Goal: Use online tool/utility: Utilize a website feature to perform a specific function

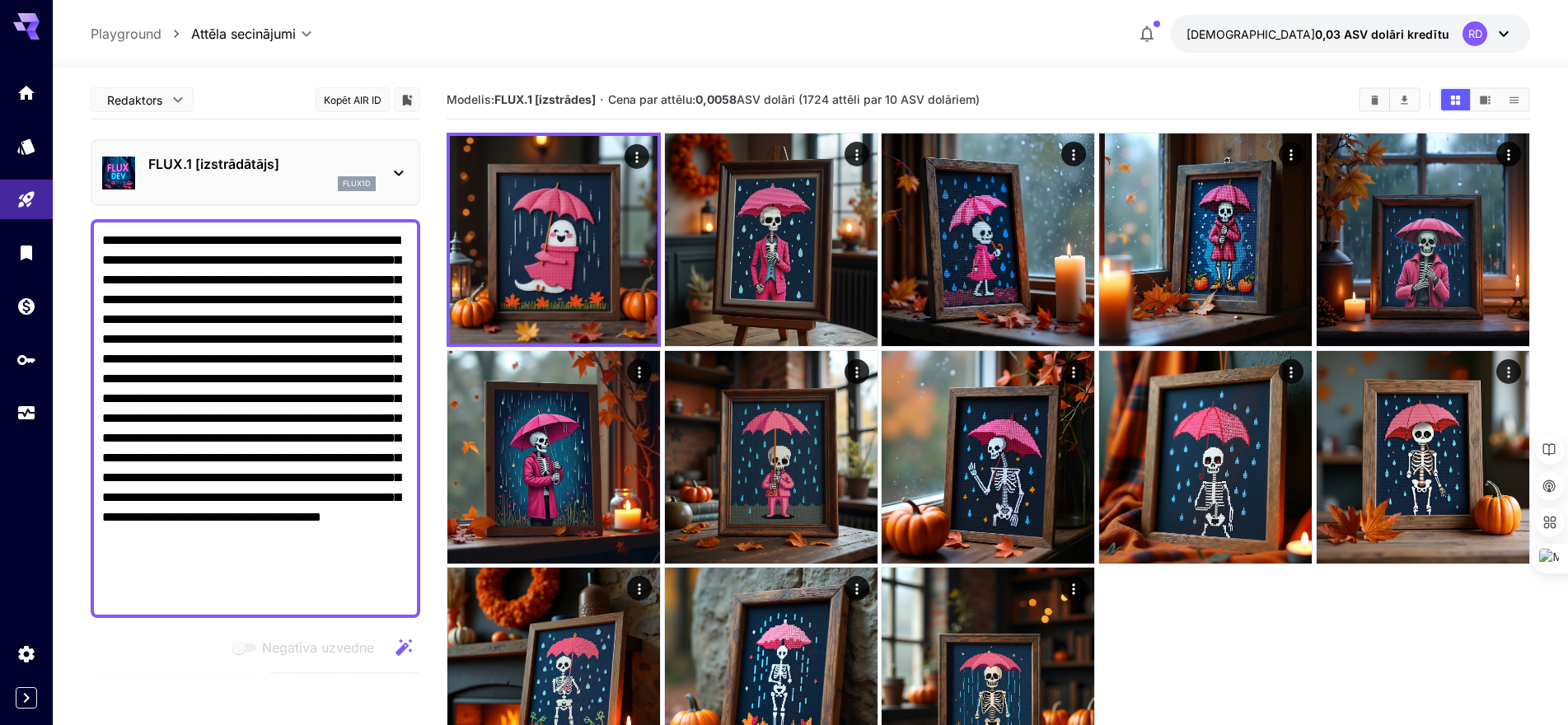
scroll to position [248, 0]
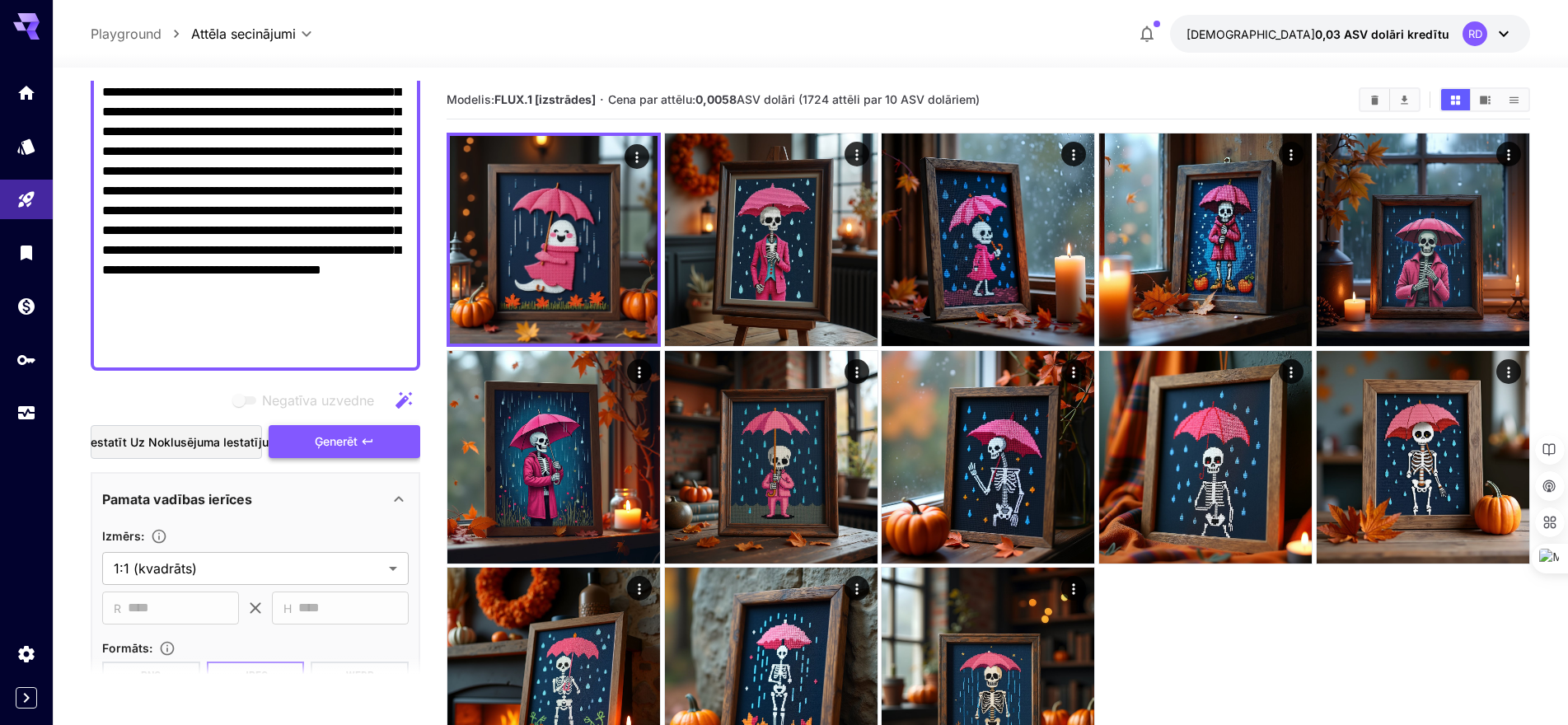
type textarea "**********"
click at [346, 435] on font "Ģenerēt" at bounding box center [336, 440] width 43 height 14
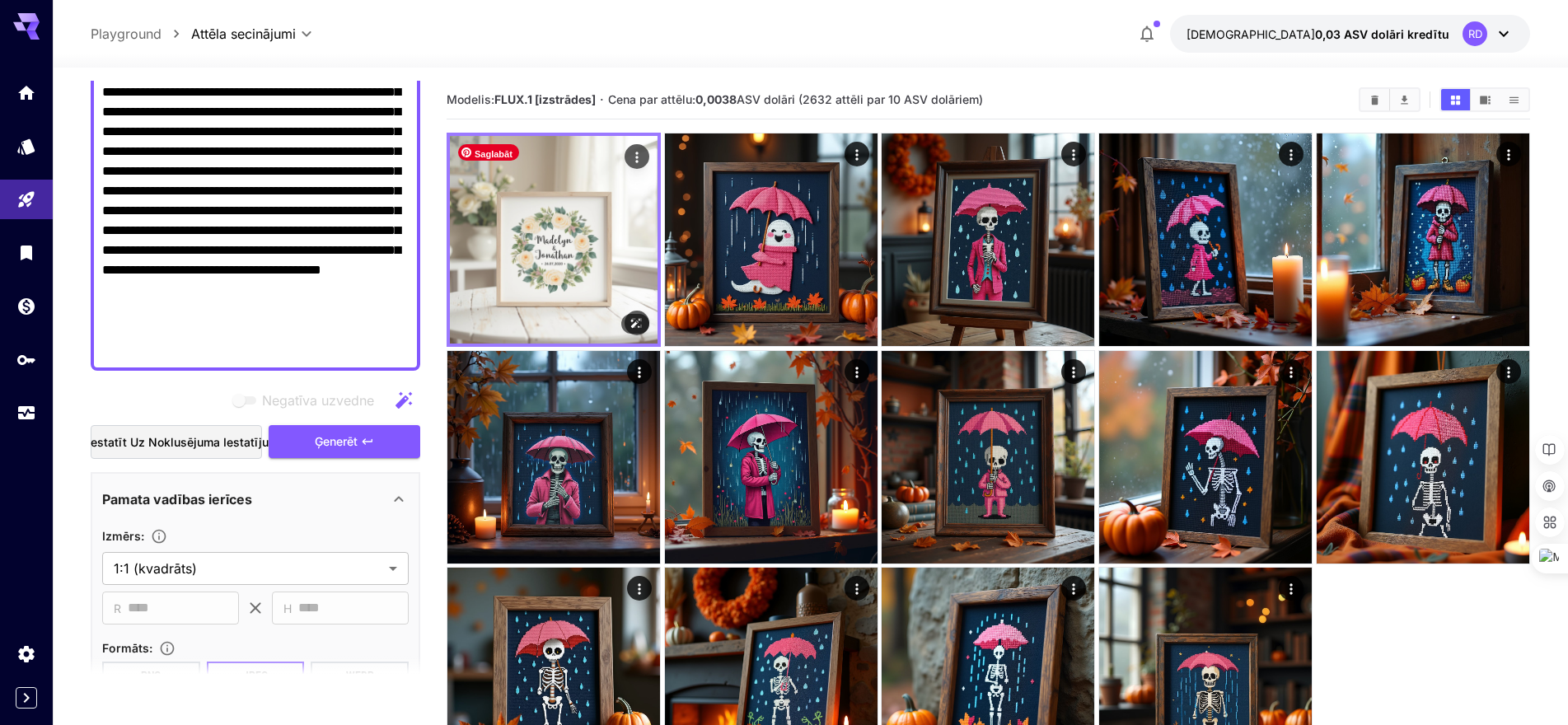
click at [543, 283] on img at bounding box center [553, 239] width 208 height 208
click at [642, 161] on icon "Darbības" at bounding box center [637, 157] width 17 height 17
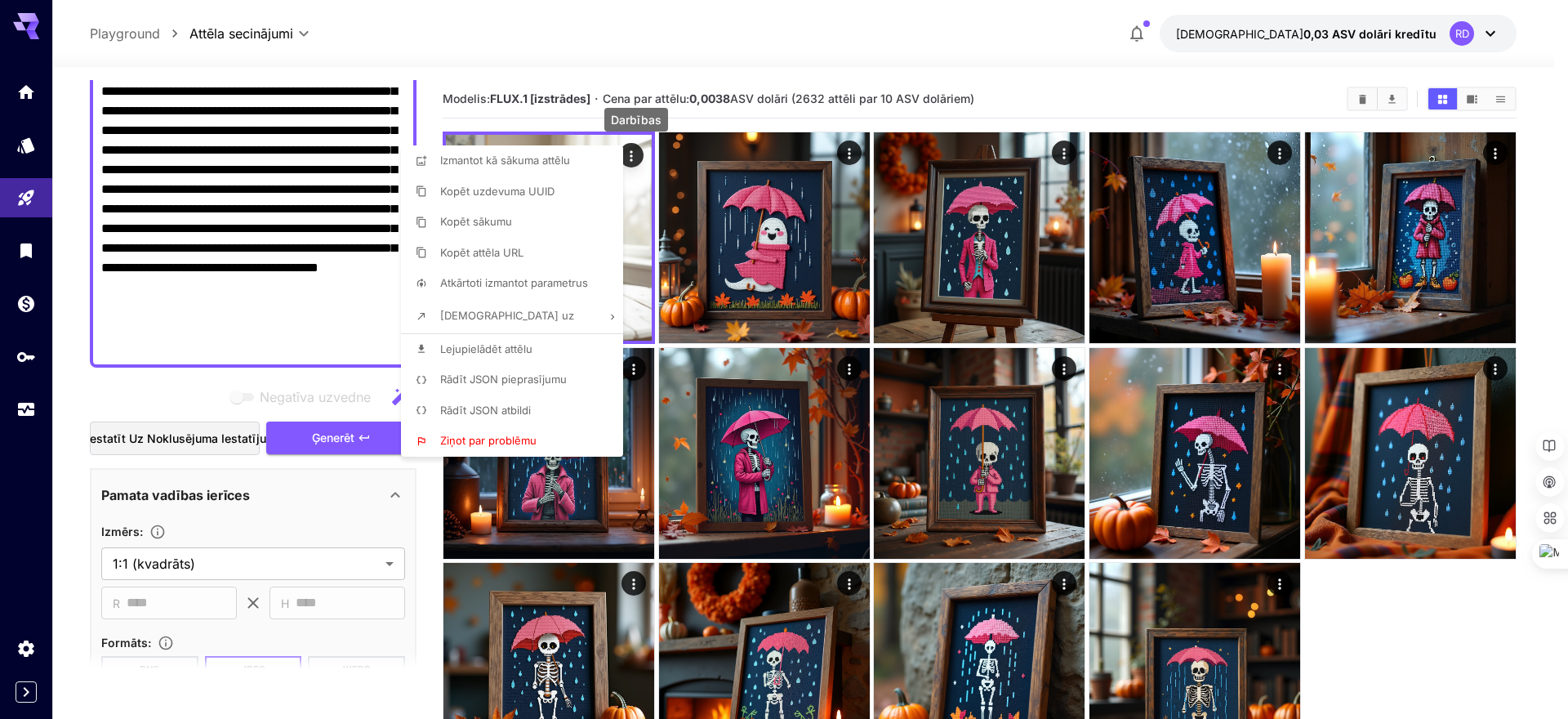
click at [516, 345] on font "Lejupielādēt attēlu" at bounding box center [486, 349] width 92 height 13
click at [408, 631] on div at bounding box center [784, 359] width 1568 height 719
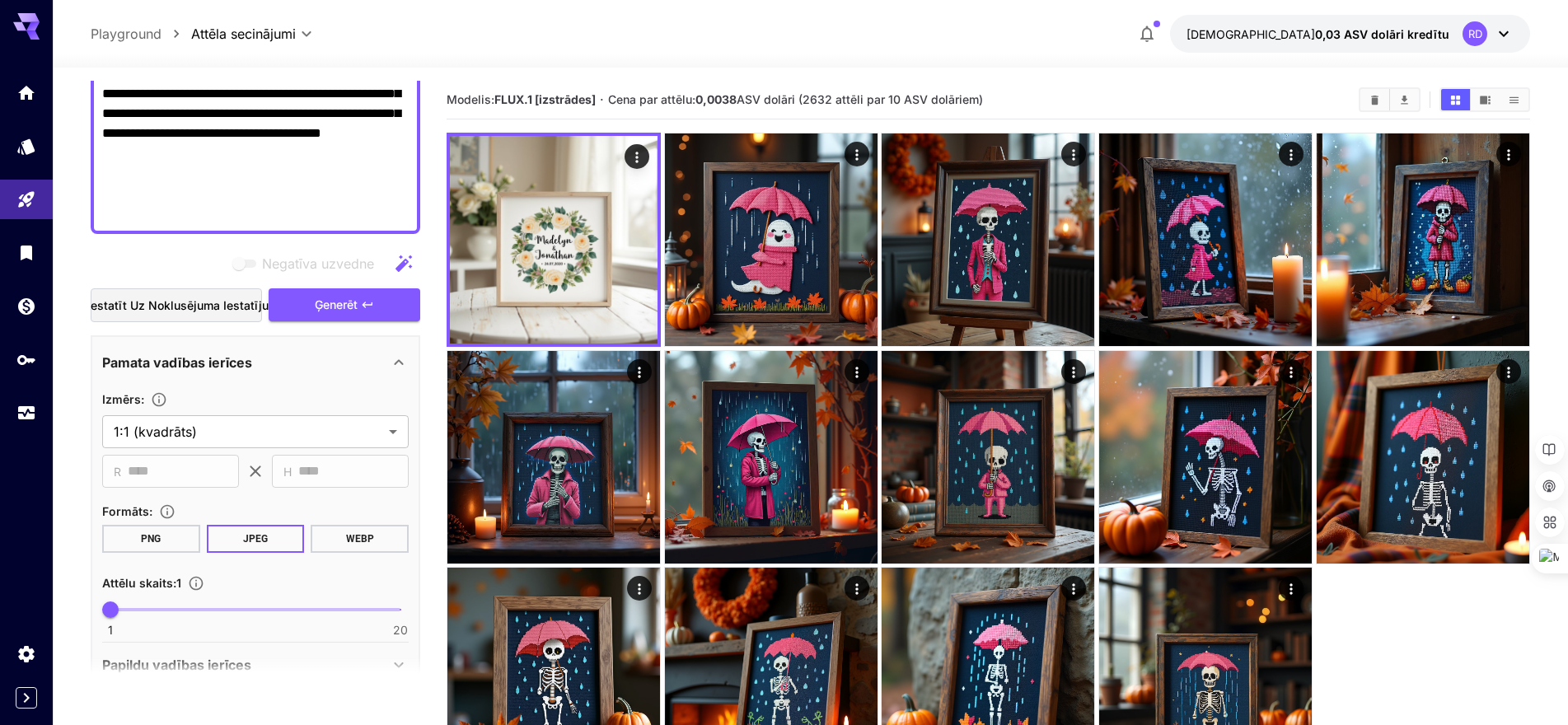
scroll to position [412, 0]
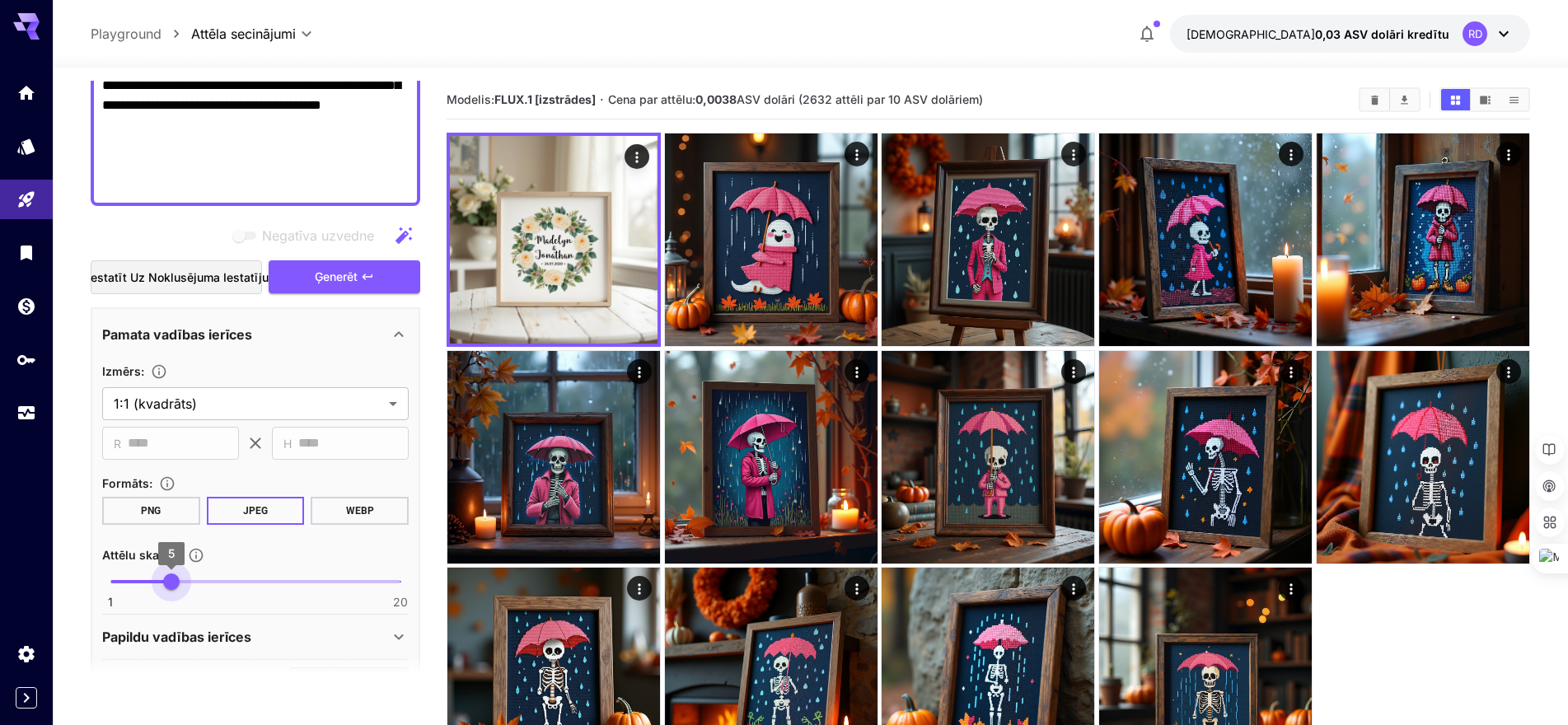
type input "*"
drag, startPoint x: 111, startPoint y: 584, endPoint x: 159, endPoint y: 581, distance: 48.1
click at [159, 581] on span "4" at bounding box center [156, 582] width 17 height 17
click at [340, 273] on font "Ģenerēt" at bounding box center [336, 275] width 43 height 14
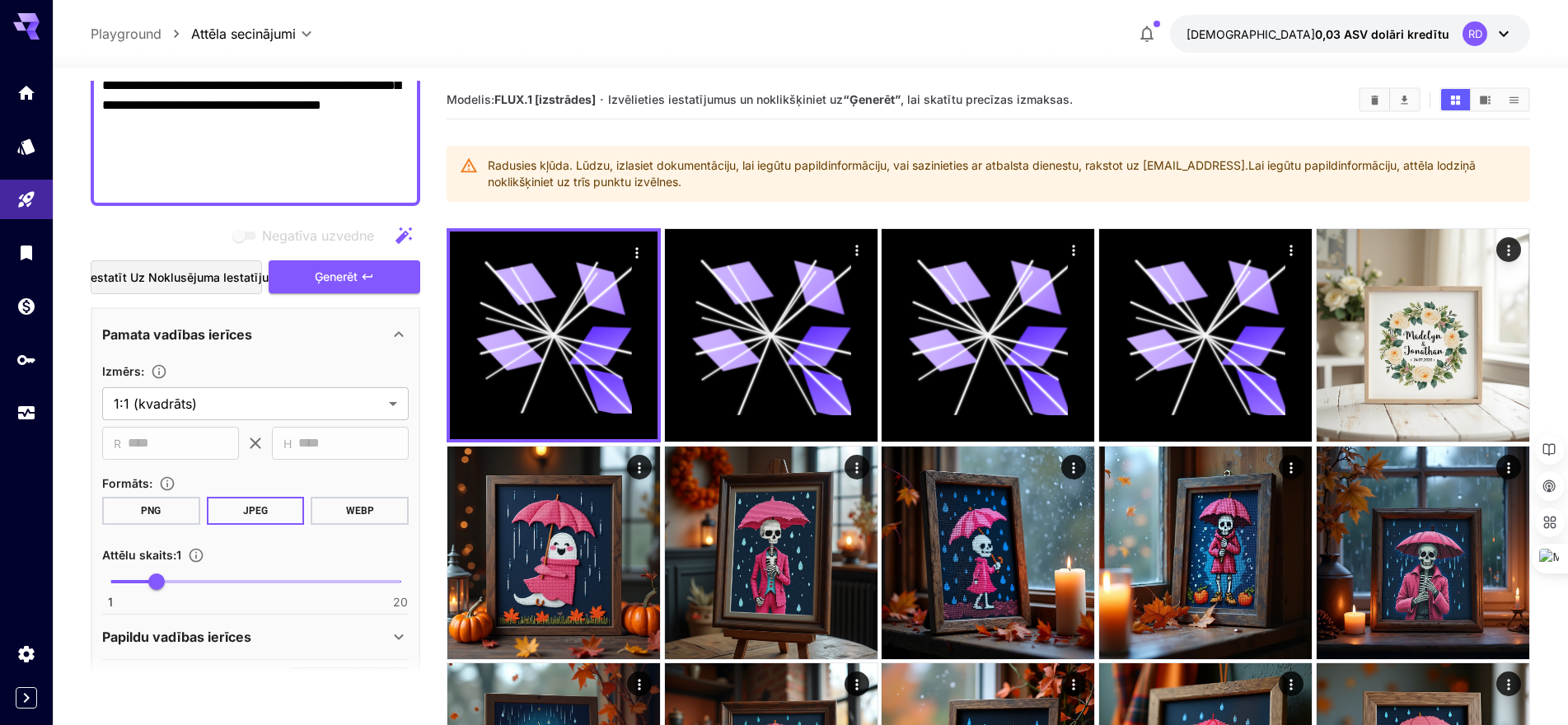
click at [148, 612] on section "**********" at bounding box center [255, 462] width 306 height 305
click at [347, 279] on font "Ģenerēt" at bounding box center [336, 275] width 43 height 14
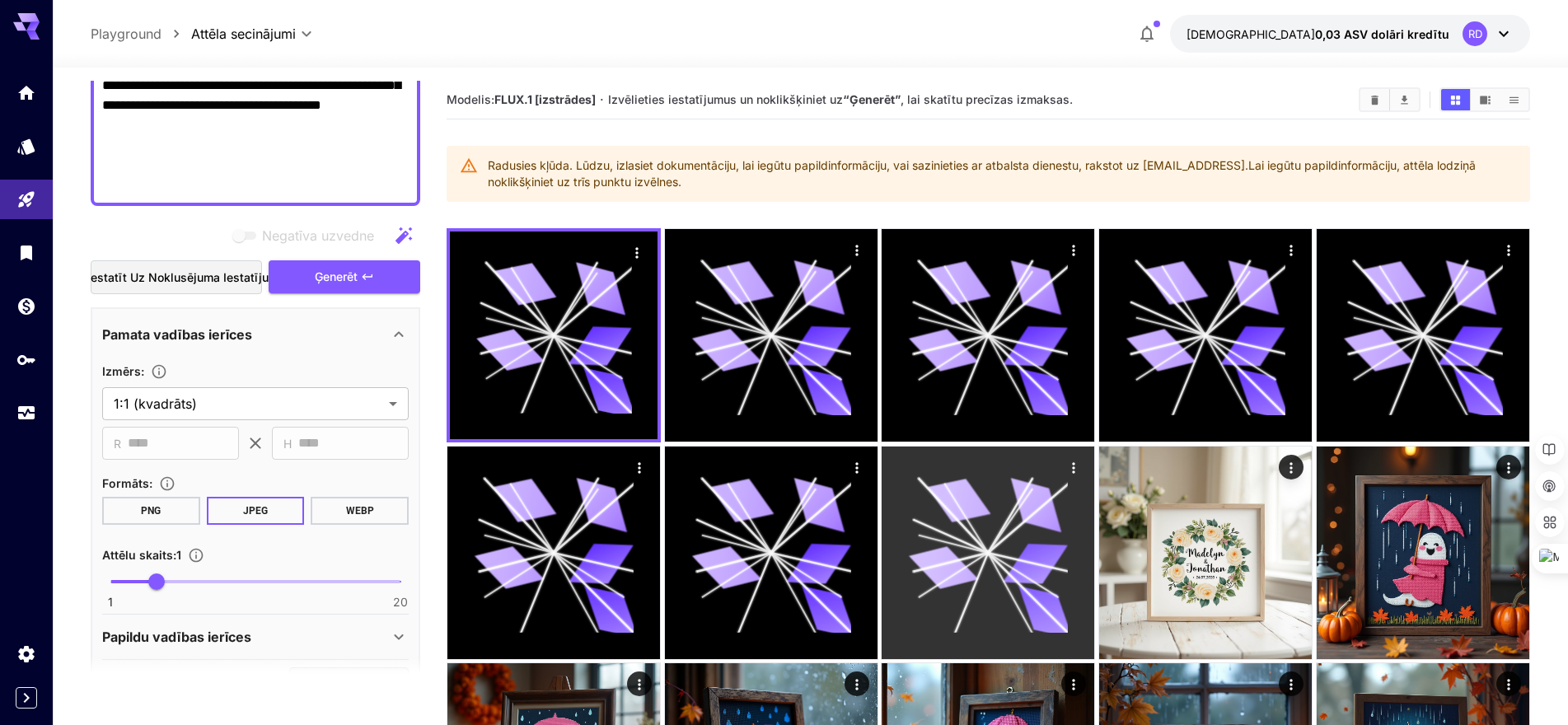
click at [999, 569] on icon at bounding box center [989, 553] width 160 height 160
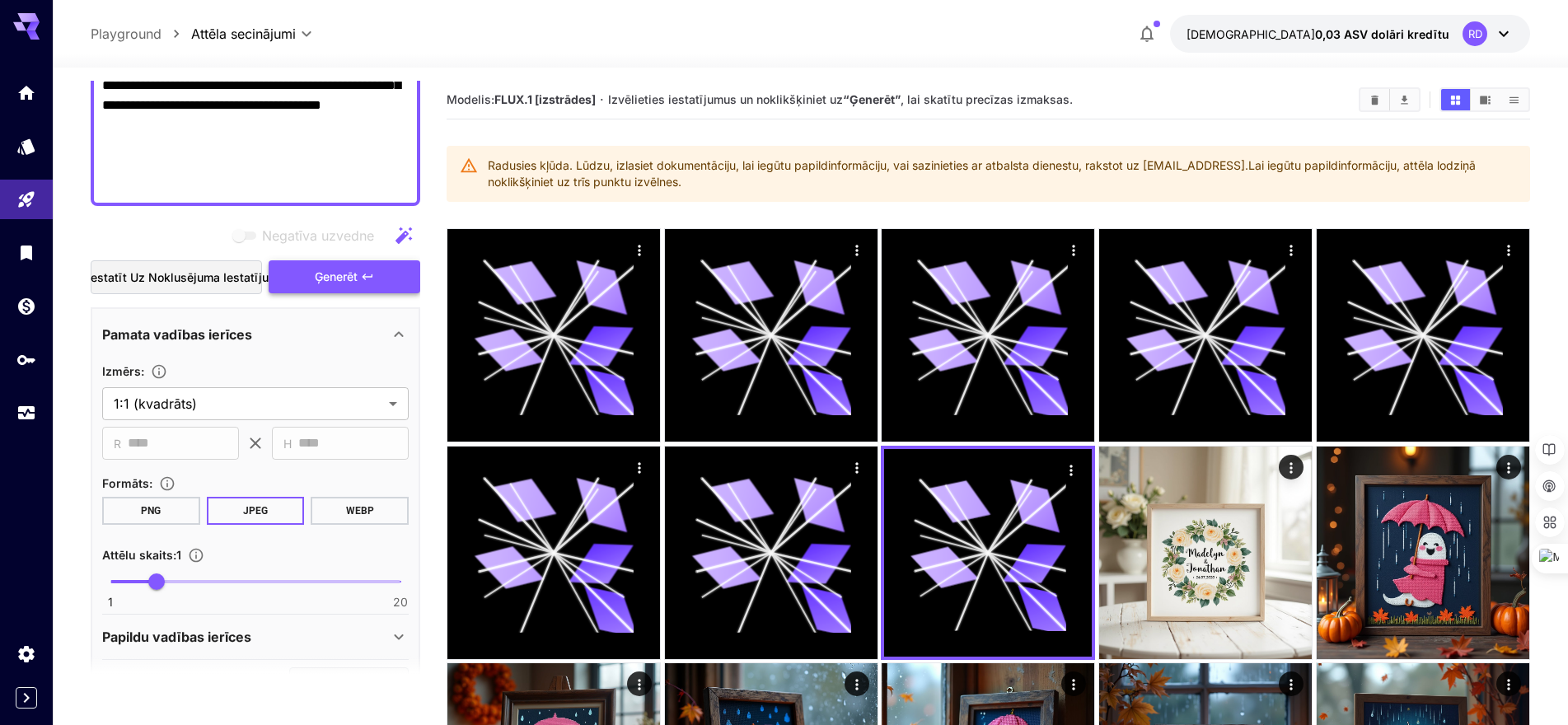
click at [334, 269] on font "Ģenerēt" at bounding box center [336, 275] width 43 height 14
